Goal: Task Accomplishment & Management: Use online tool/utility

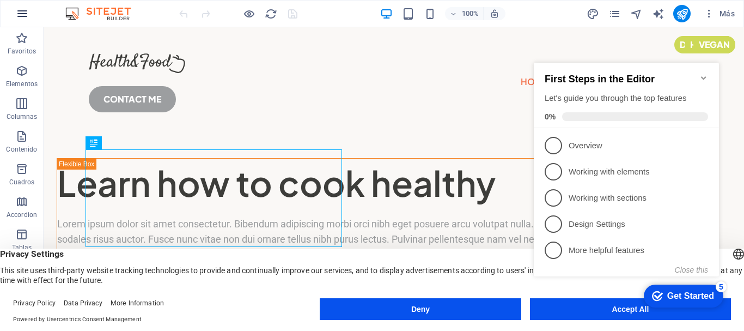
click at [23, 12] on icon "button" at bounding box center [22, 13] width 13 height 13
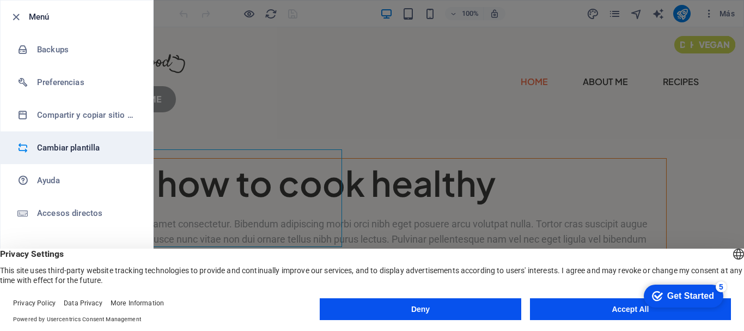
click at [77, 149] on h6 "Cambiar plantilla" at bounding box center [87, 147] width 101 height 13
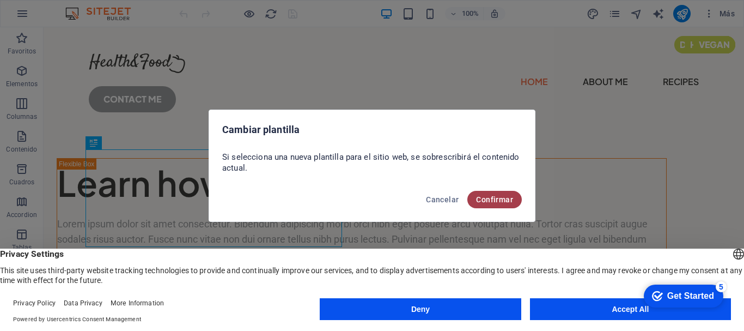
click at [479, 200] on span "Confirmar" at bounding box center [494, 199] width 37 height 9
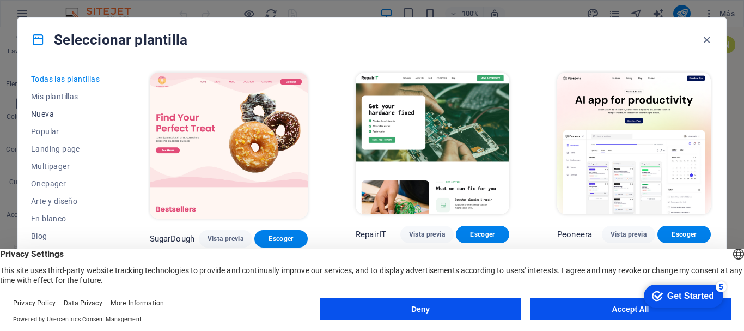
click at [50, 110] on span "Nueva" at bounding box center [66, 114] width 71 height 9
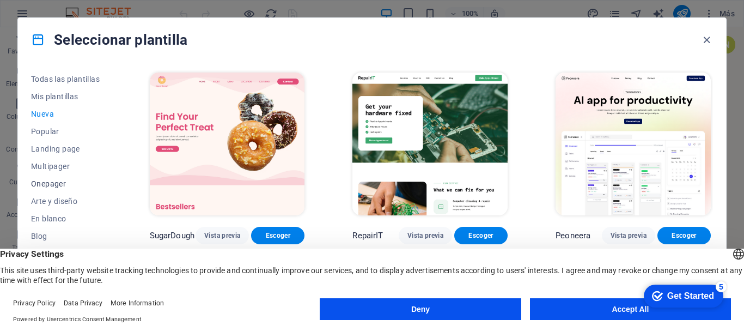
click at [47, 181] on span "Onepager" at bounding box center [66, 183] width 71 height 9
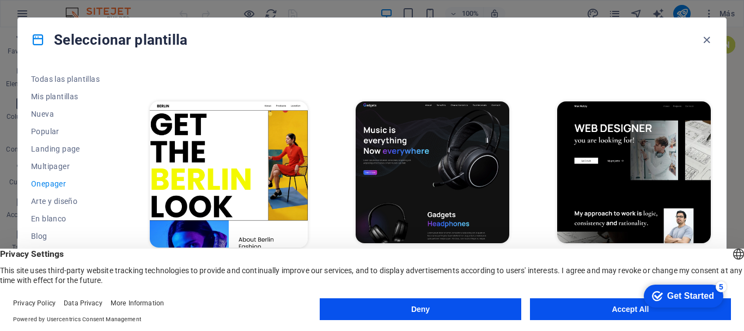
scroll to position [872, 0]
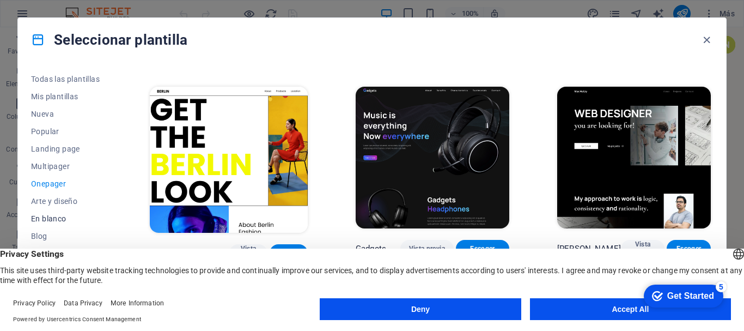
click at [50, 215] on span "En blanco" at bounding box center [66, 218] width 71 height 9
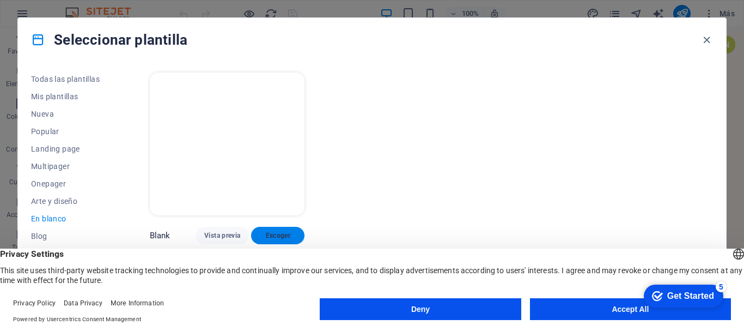
click at [275, 231] on span "Escoger" at bounding box center [278, 235] width 36 height 9
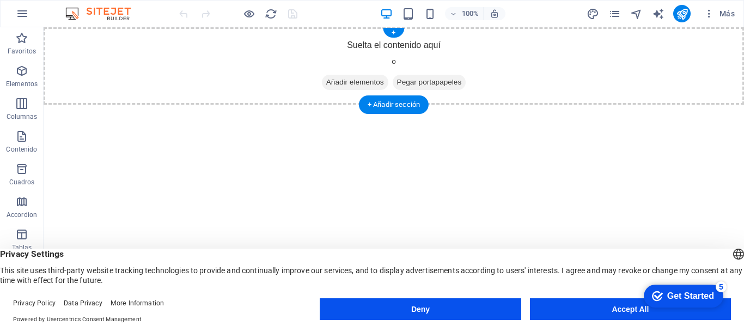
click at [333, 79] on span "Añadir elementos" at bounding box center [355, 82] width 66 height 15
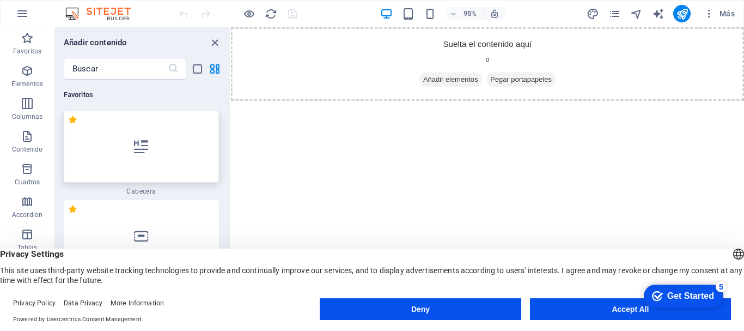
click at [137, 151] on icon at bounding box center [141, 146] width 14 height 14
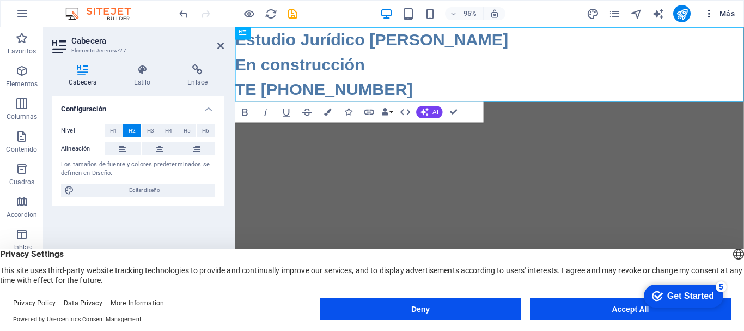
click at [710, 10] on icon "button" at bounding box center [709, 13] width 11 height 11
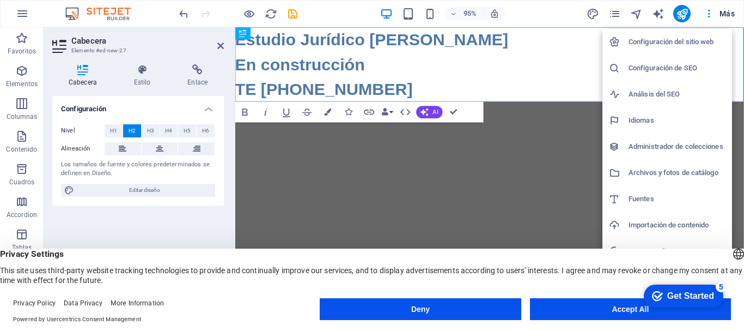
click at [641, 199] on h6 "Fuentes" at bounding box center [677, 198] width 97 height 13
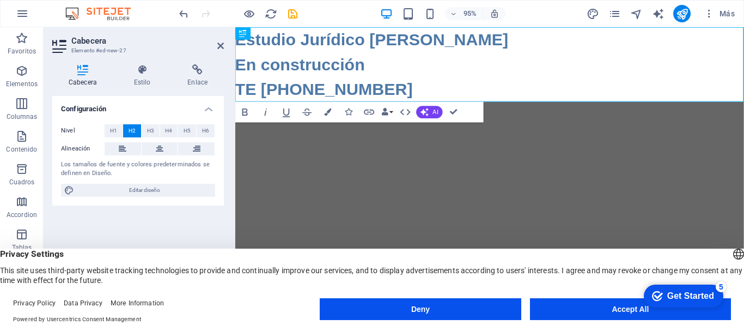
select select "popularity"
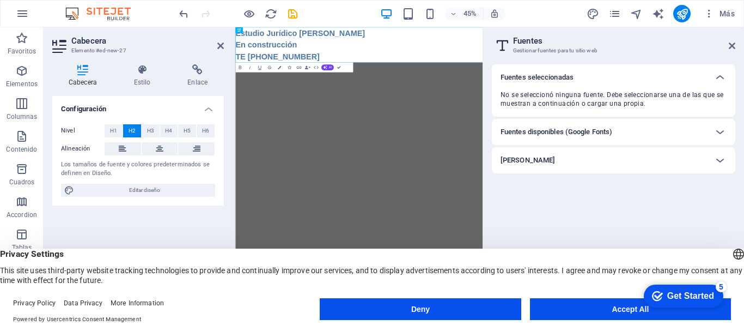
click at [442, 106] on html "Skip to main content Estudio Jurídico [PERSON_NAME] ‌En construcción ‌TE [PHONE…" at bounding box center [510, 66] width 550 height 78
click at [726, 11] on span "Más" at bounding box center [719, 13] width 31 height 11
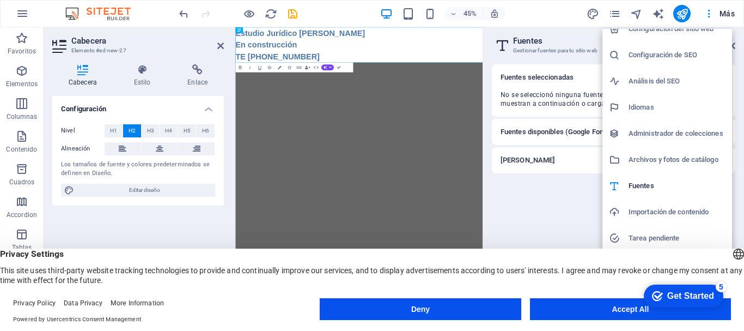
scroll to position [16, 0]
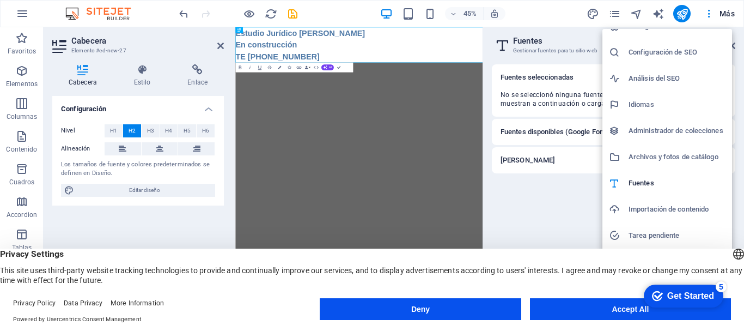
click at [20, 12] on div at bounding box center [372, 165] width 744 height 331
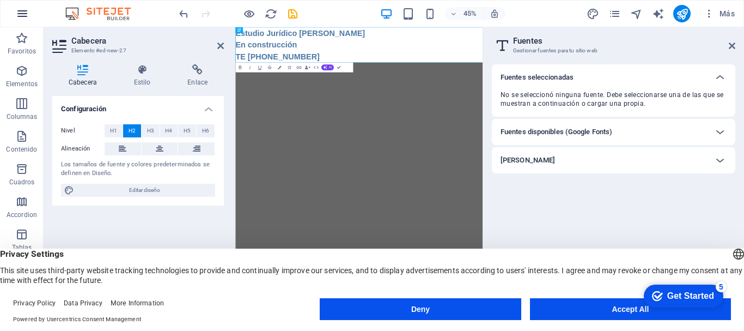
click at [20, 12] on icon "button" at bounding box center [22, 13] width 13 height 13
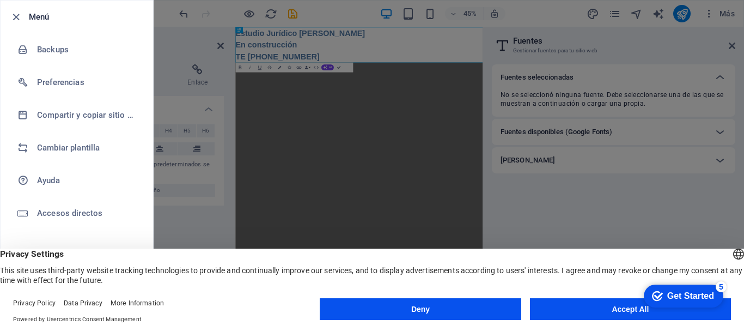
drag, startPoint x: 13, startPoint y: 1, endPoint x: 206, endPoint y: 51, distance: 199.4
click at [206, 51] on div at bounding box center [372, 165] width 744 height 331
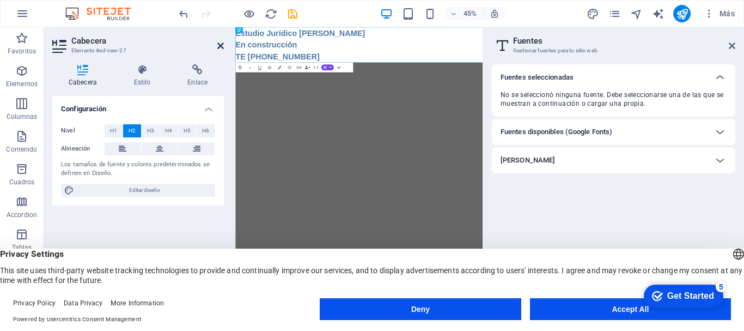
click at [220, 46] on icon at bounding box center [220, 45] width 7 height 9
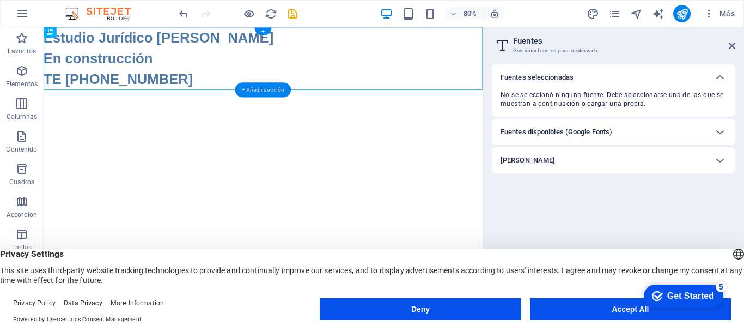
click at [271, 88] on div "+ Añadir sección" at bounding box center [263, 90] width 56 height 15
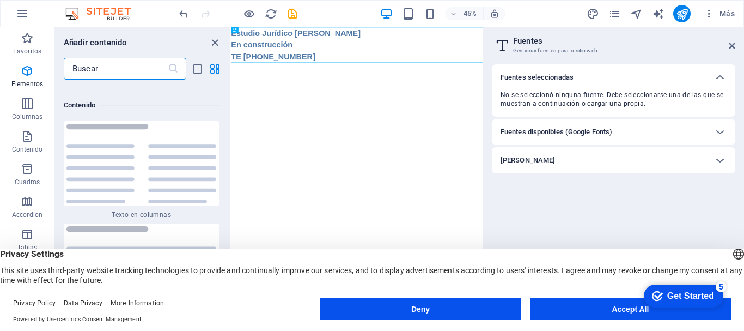
scroll to position [3696, 0]
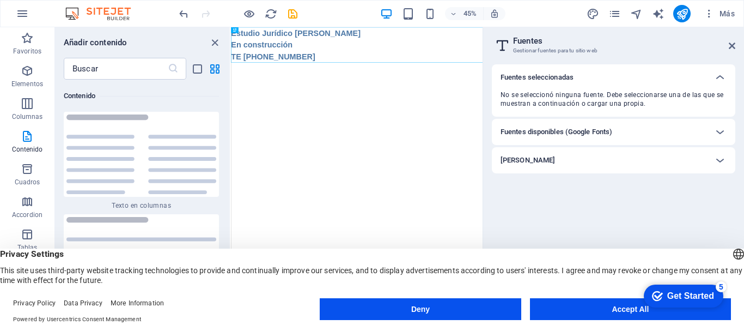
click at [403, 106] on html "Skip to main content Estudio Jurídico [PERSON_NAME] En construcción TE [PHONE_N…" at bounding box center [511, 66] width 560 height 78
click at [292, 15] on icon "save" at bounding box center [293, 14] width 13 height 13
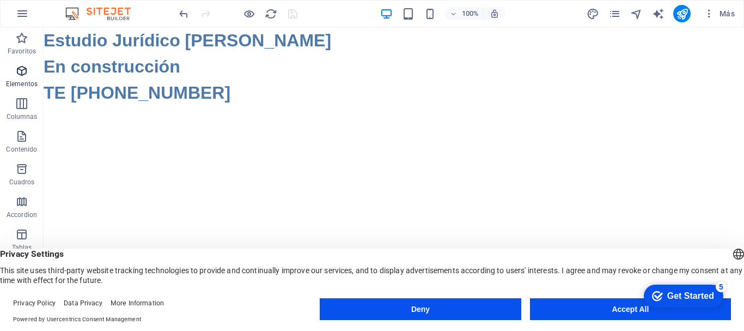
click at [16, 74] on icon "button" at bounding box center [21, 70] width 13 height 13
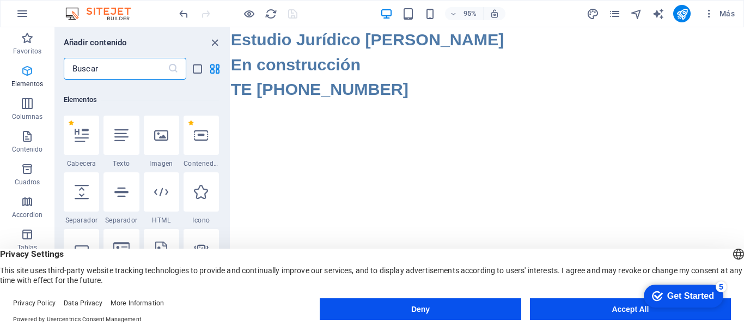
scroll to position [205, 0]
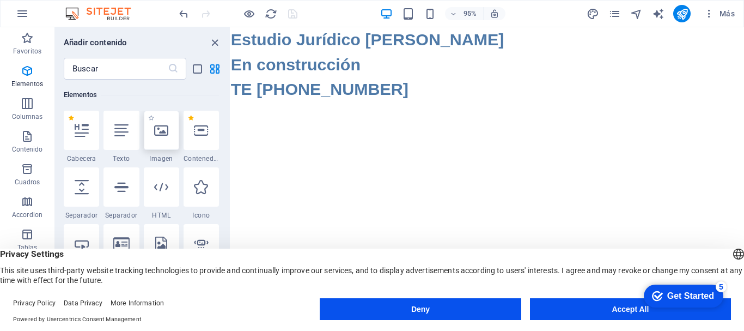
click at [160, 140] on div at bounding box center [161, 130] width 35 height 39
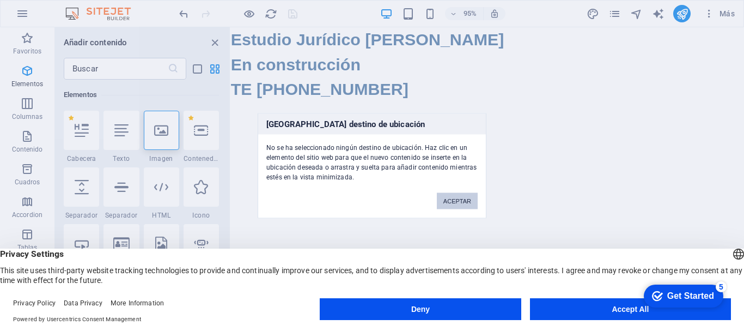
drag, startPoint x: 453, startPoint y: 204, endPoint x: 233, endPoint y: 184, distance: 220.5
click at [453, 204] on button "ACEPTAR" at bounding box center [457, 200] width 41 height 16
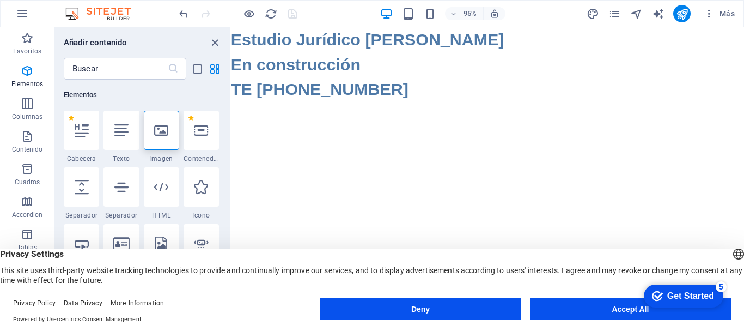
drag, startPoint x: 321, startPoint y: 134, endPoint x: 378, endPoint y: 162, distance: 63.4
click at [378, 106] on html "Skip to main content Estudio Jurídico [PERSON_NAME] En construcción TE [PHONE_N…" at bounding box center [501, 66] width 541 height 78
click at [203, 136] on icon at bounding box center [201, 130] width 14 height 14
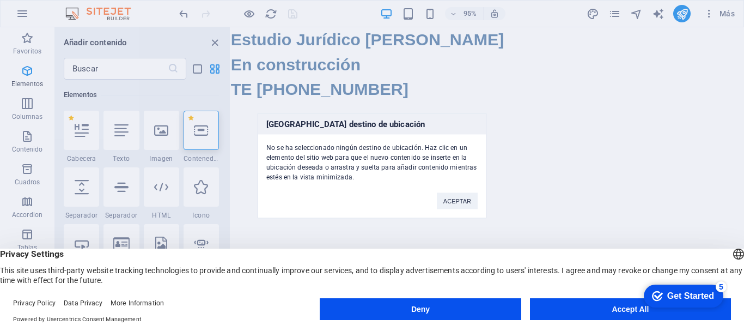
drag, startPoint x: 425, startPoint y: 90, endPoint x: 298, endPoint y: 114, distance: 129.2
click at [514, 136] on div "[GEOGRAPHIC_DATA] destino de ubicación No se ha seleccionado ningún destino de …" at bounding box center [372, 165] width 744 height 331
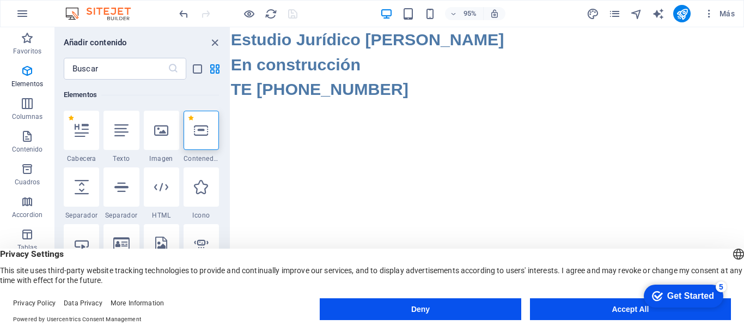
drag, startPoint x: 283, startPoint y: 190, endPoint x: 412, endPoint y: 207, distance: 129.7
click at [412, 106] on html "Skip to main content Estudio Jurídico [PERSON_NAME] En construcción TE [PHONE_N…" at bounding box center [501, 66] width 541 height 78
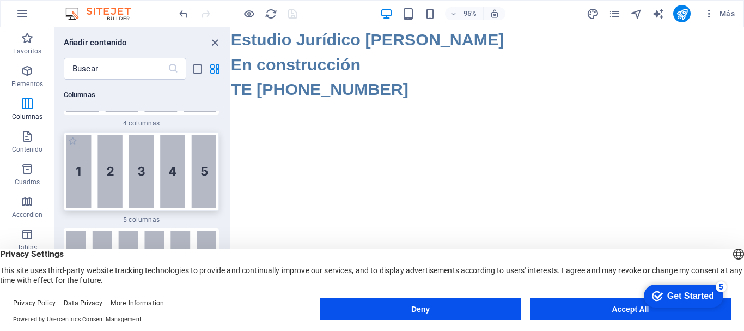
scroll to position [1023, 0]
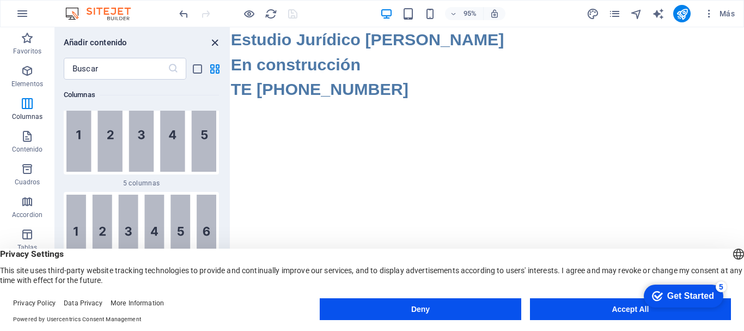
click at [218, 41] on icon "close panel" at bounding box center [215, 43] width 13 height 13
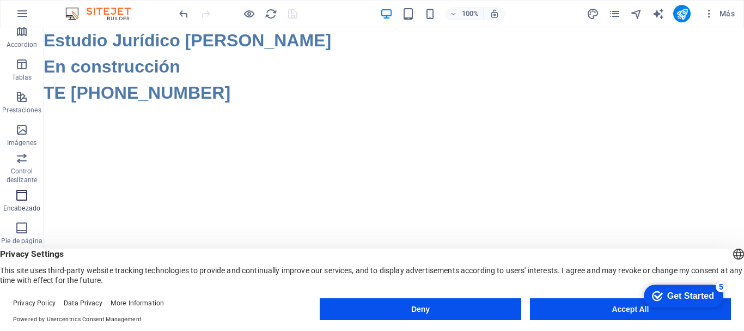
scroll to position [204, 0]
click at [22, 196] on icon "button" at bounding box center [21, 193] width 13 height 13
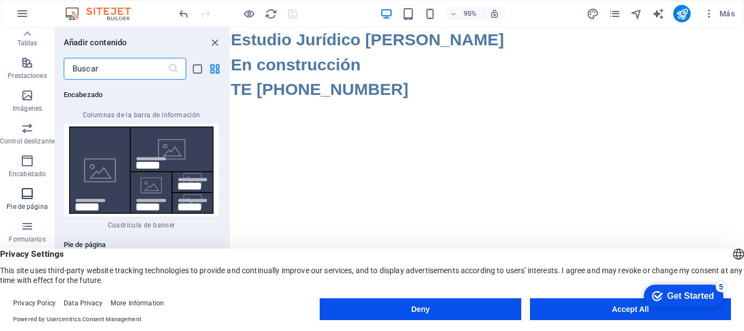
scroll to position [14514, 0]
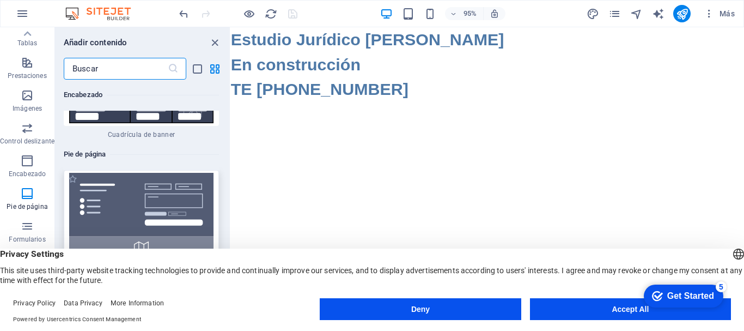
click at [141, 190] on img at bounding box center [141, 216] width 150 height 87
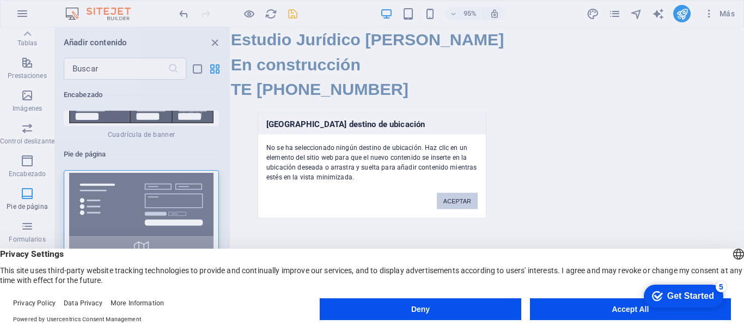
click at [452, 200] on button "ACEPTAR" at bounding box center [457, 200] width 41 height 16
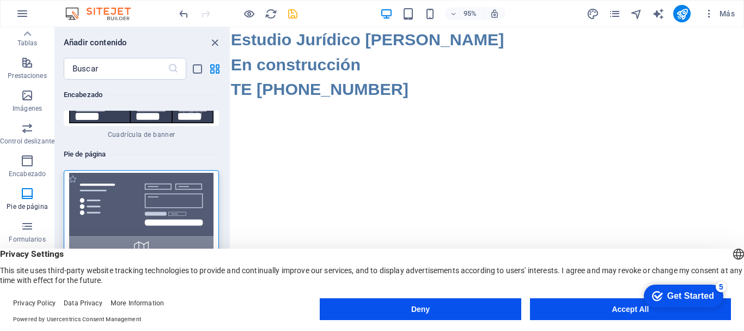
click at [163, 184] on img at bounding box center [141, 216] width 150 height 87
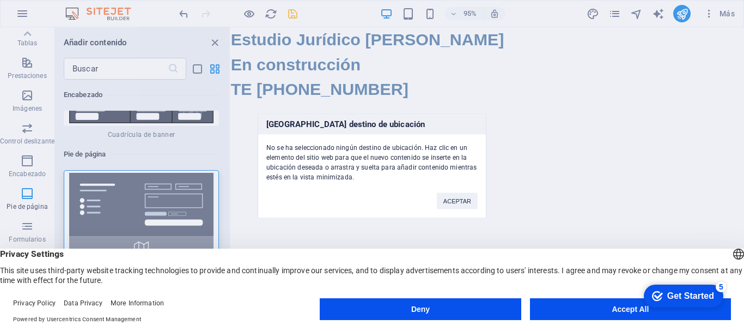
click at [216, 43] on div "[GEOGRAPHIC_DATA] destino de ubicación No se ha seleccionado ningún destino de …" at bounding box center [372, 165] width 744 height 331
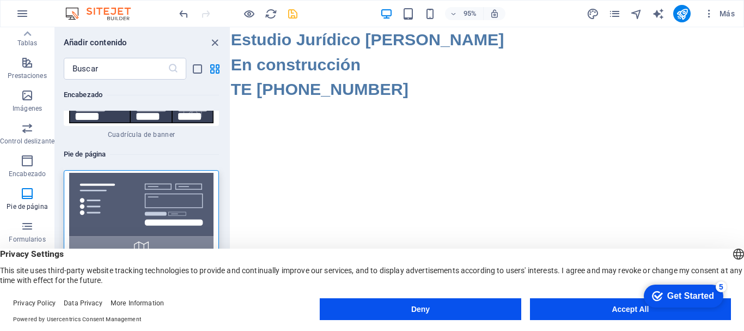
click at [216, 43] on icon "close panel" at bounding box center [215, 43] width 13 height 13
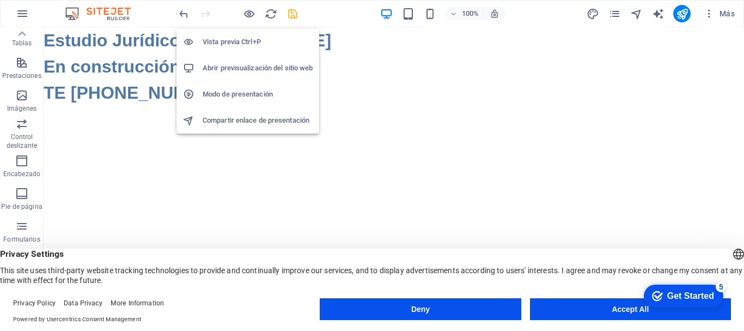
click at [244, 41] on h6 "Vista previa Ctrl+P" at bounding box center [258, 41] width 110 height 13
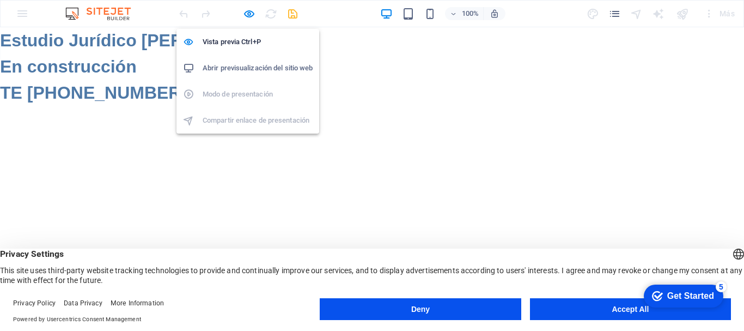
click at [254, 67] on h6 "Abrir previsualización del sitio web" at bounding box center [258, 68] width 110 height 13
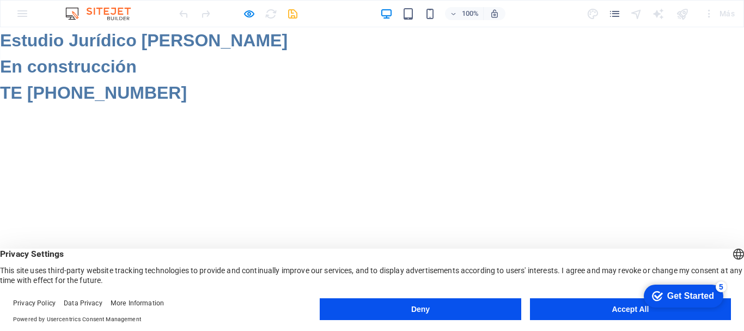
click at [237, 100] on h2 "Estudio Jurídico [PERSON_NAME] En construcción TE [PHONE_NUMBER]" at bounding box center [372, 66] width 744 height 78
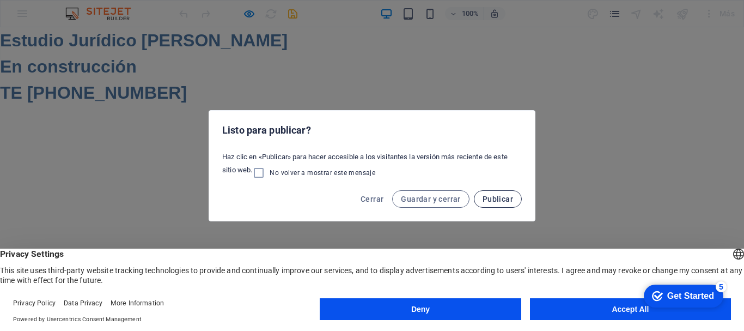
click at [491, 199] on span "Publicar" at bounding box center [498, 199] width 31 height 9
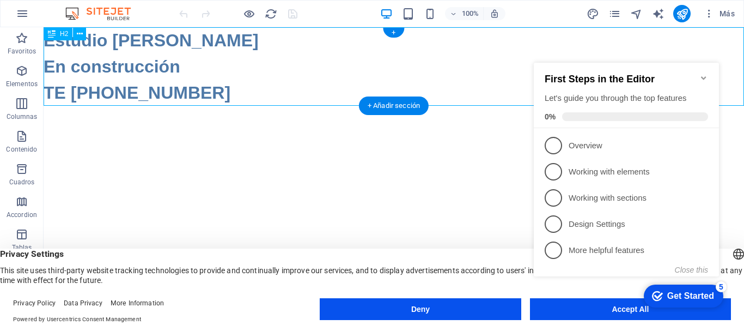
click at [179, 92] on div "Estudio Jurídico [PERSON_NAME] En construcción TE [PHONE_NUMBER]" at bounding box center [394, 66] width 701 height 78
click at [63, 33] on span "H2" at bounding box center [64, 34] width 8 height 7
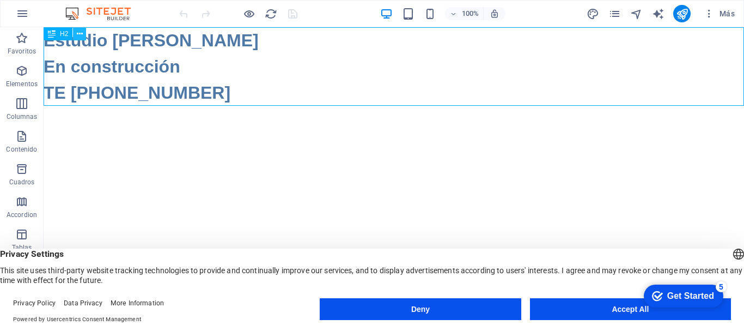
click at [80, 35] on icon at bounding box center [80, 33] width 6 height 11
click at [425, 106] on html "Skip to main content Estudio Jurídico [PERSON_NAME] En construcción TE [PHONE_N…" at bounding box center [394, 66] width 701 height 78
click at [21, 13] on icon "button" at bounding box center [22, 13] width 13 height 13
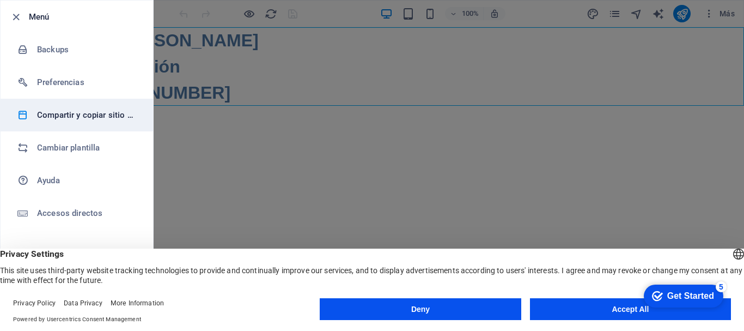
click at [77, 121] on h6 "Compartir y copiar sitio web" at bounding box center [87, 114] width 101 height 13
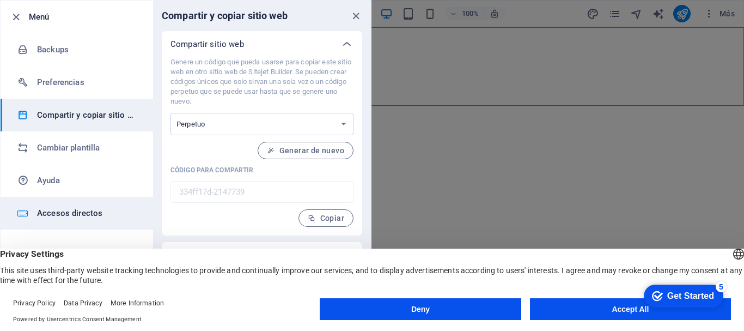
scroll to position [28, 0]
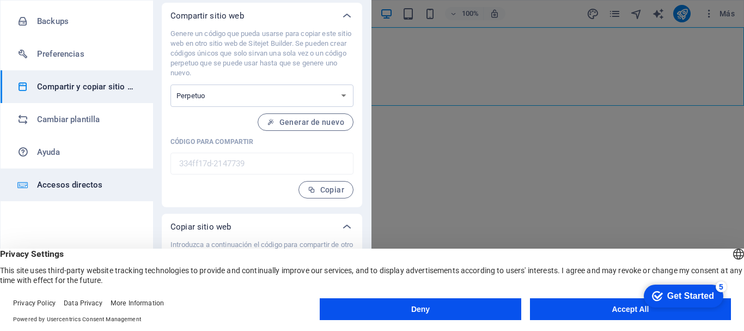
click at [63, 179] on h6 "Accesos directos" at bounding box center [87, 184] width 101 height 13
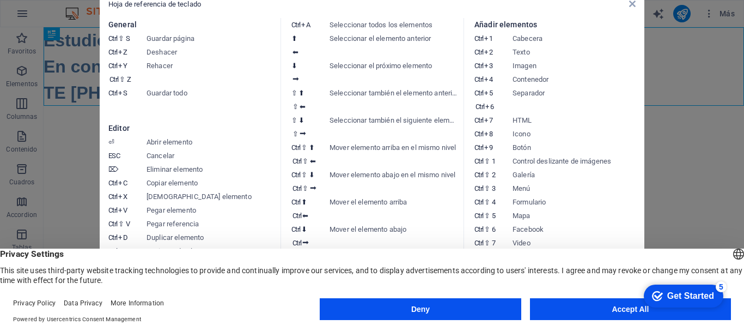
scroll to position [0, 0]
click at [633, 3] on icon at bounding box center [632, 3] width 7 height 9
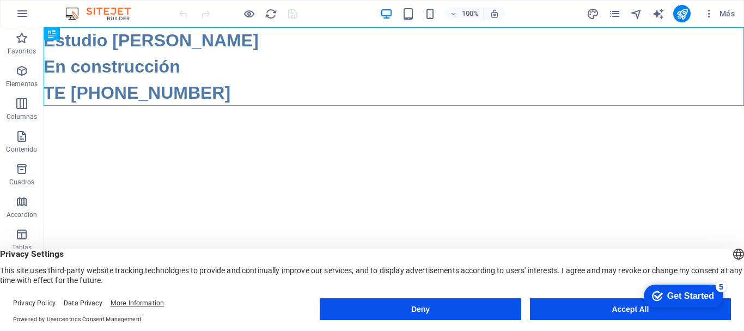
click at [119, 303] on link "More Information" at bounding box center [137, 303] width 53 height 8
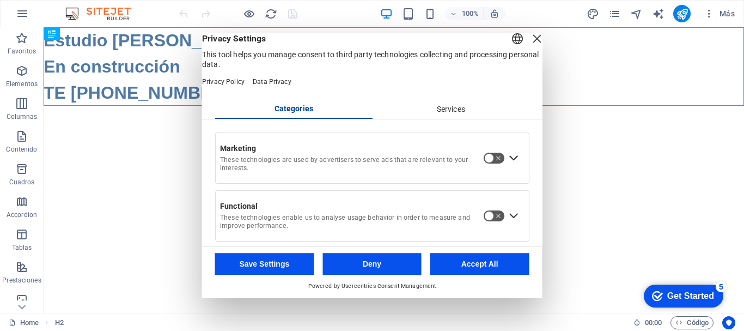
click at [267, 262] on button "Save Settings" at bounding box center [264, 264] width 99 height 22
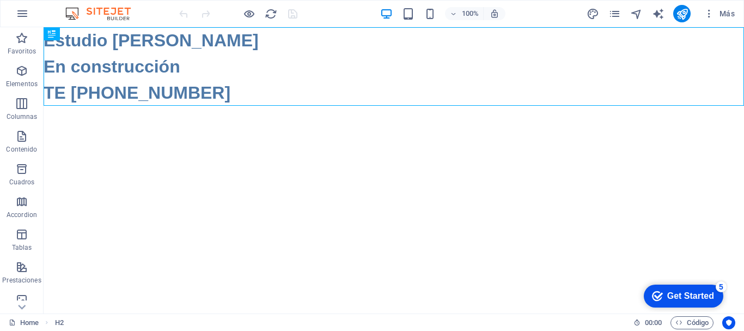
click at [667, 300] on div "Get Started" at bounding box center [690, 296] width 47 height 10
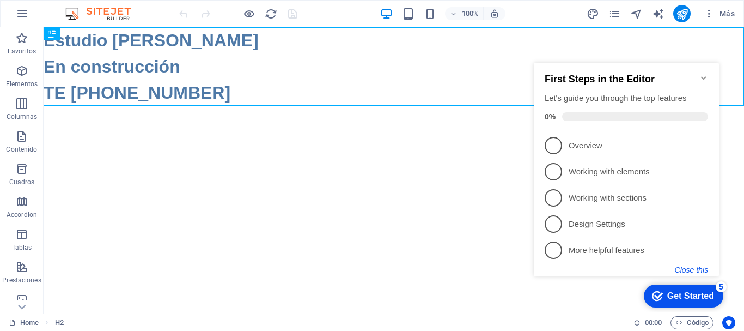
click at [690, 270] on button "Close this" at bounding box center [691, 269] width 33 height 9
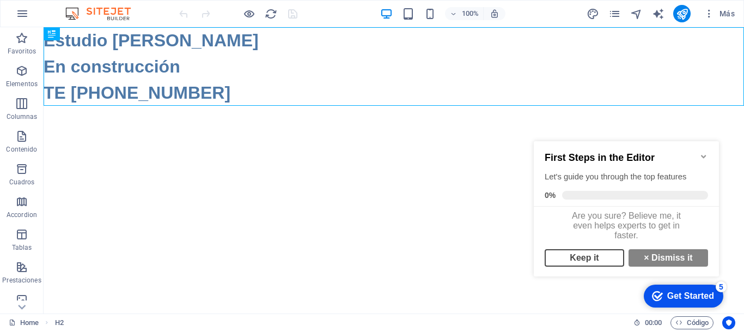
click at [580, 266] on link "Keep it" at bounding box center [585, 257] width 80 height 17
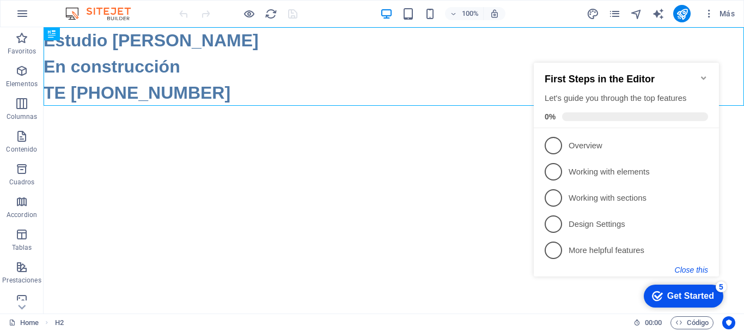
click at [688, 268] on button "Close this" at bounding box center [691, 269] width 33 height 9
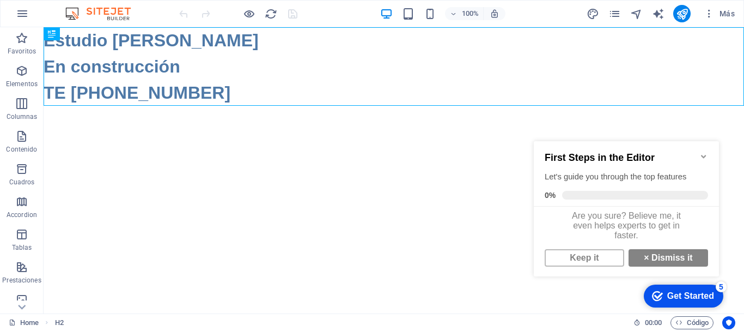
click at [688, 266] on link "× Dismiss it" at bounding box center [669, 257] width 80 height 17
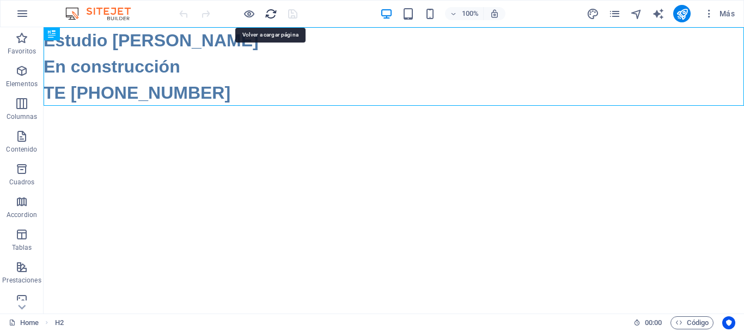
click at [273, 15] on icon "reload" at bounding box center [271, 14] width 13 height 13
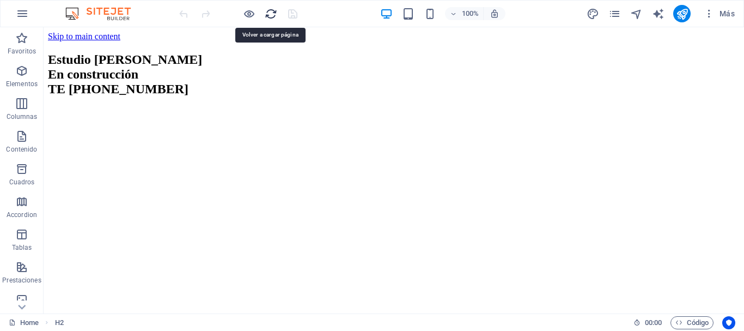
click at [267, 16] on icon "reload" at bounding box center [271, 14] width 13 height 13
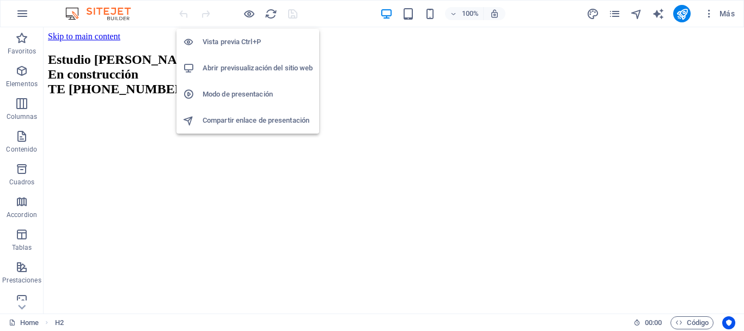
click at [246, 45] on h6 "Vista previa Ctrl+P" at bounding box center [258, 41] width 110 height 13
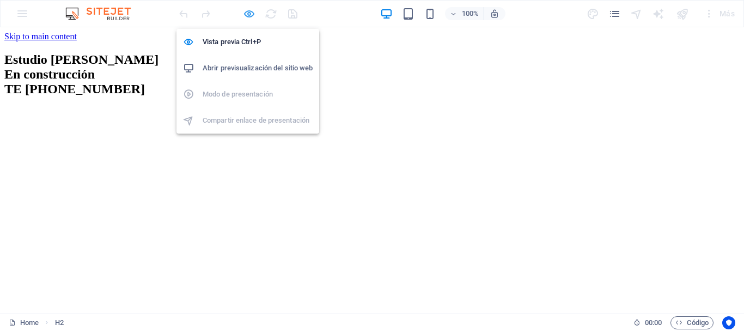
click at [249, 19] on icon "button" at bounding box center [249, 14] width 13 height 13
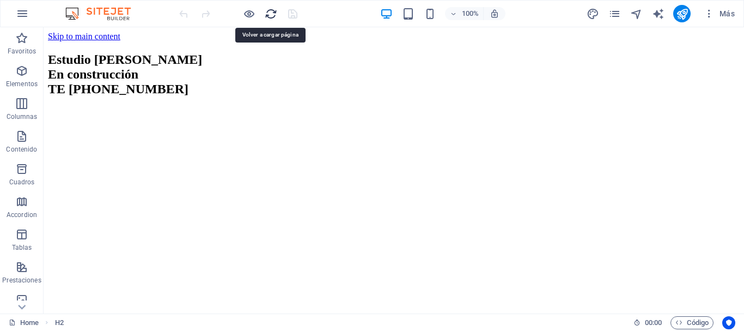
click at [267, 14] on icon "reload" at bounding box center [271, 14] width 13 height 13
click at [293, 13] on div at bounding box center [238, 13] width 122 height 17
click at [709, 15] on icon "button" at bounding box center [709, 13] width 11 height 11
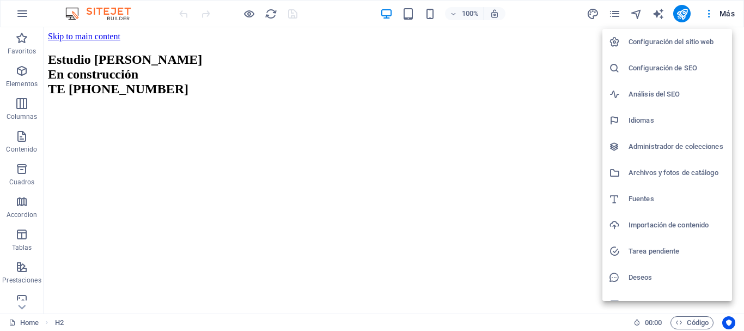
click at [699, 40] on h6 "Configuración del sitio web" at bounding box center [677, 41] width 97 height 13
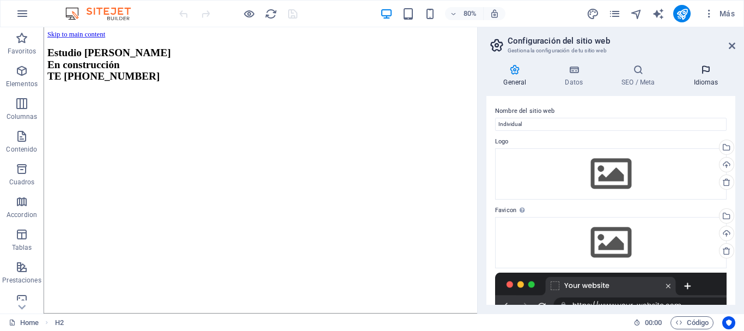
click at [707, 74] on icon at bounding box center [706, 69] width 59 height 11
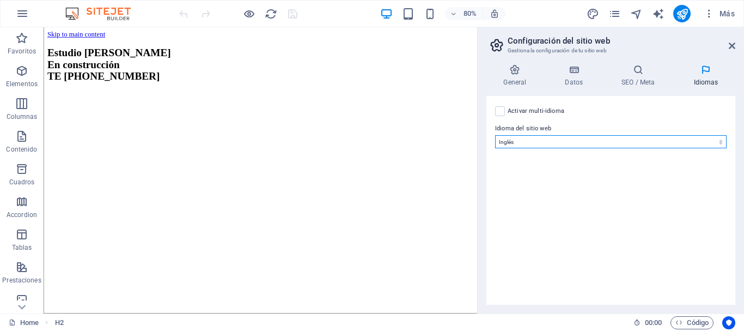
click at [722, 142] on select "Abkhazian Afar Afrikaans Akan Albanés Alemán Amharic Árabe Aragonese Armenian A…" at bounding box center [611, 141] width 232 height 13
select select "44"
click at [495, 135] on select "Abkhazian Afar Afrikaans Akan Albanés Alemán Amharic Árabe Aragonese Armenian A…" at bounding box center [611, 141] width 232 height 13
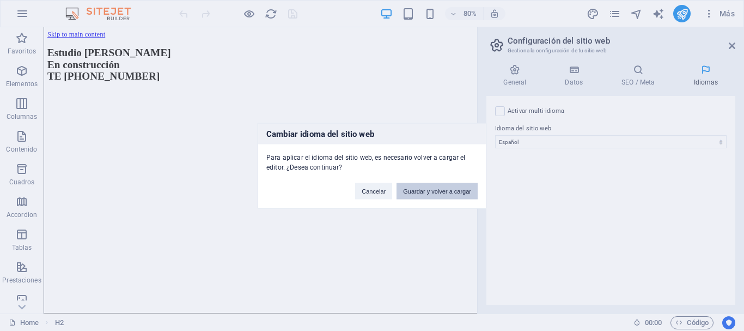
click at [453, 191] on button "Guardar y volver a cargar" at bounding box center [437, 191] width 81 height 16
